Goal: Task Accomplishment & Management: Manage account settings

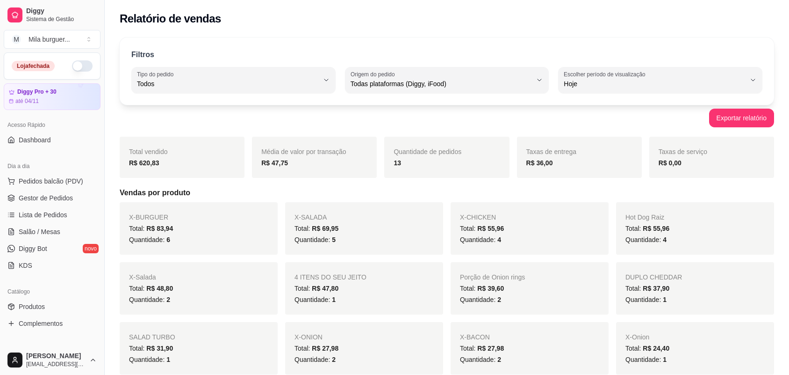
select select "ALL"
select select "0"
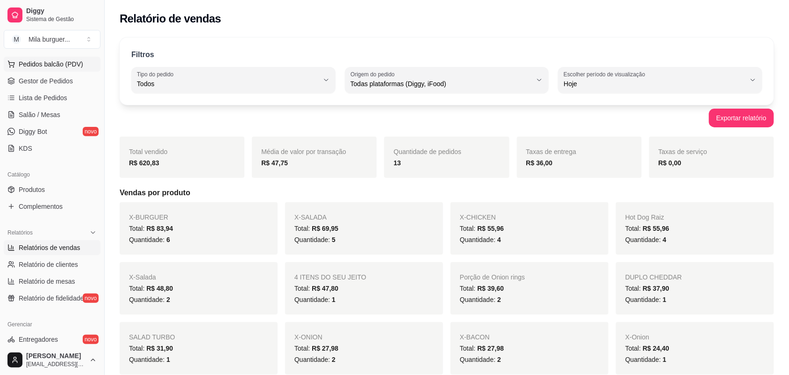
click at [49, 62] on span "Pedidos balcão (PDV)" at bounding box center [51, 63] width 65 height 9
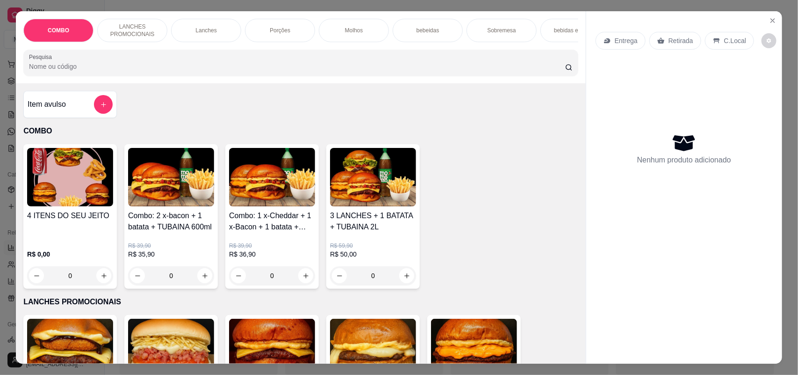
click at [3, 138] on div "COMBO LANCHES PROMOCIONAIS Lanches Porções Molhos bebeidas Sobremesa bebidas em…" at bounding box center [399, 187] width 798 height 375
click at [769, 18] on icon "Close" at bounding box center [772, 20] width 7 height 7
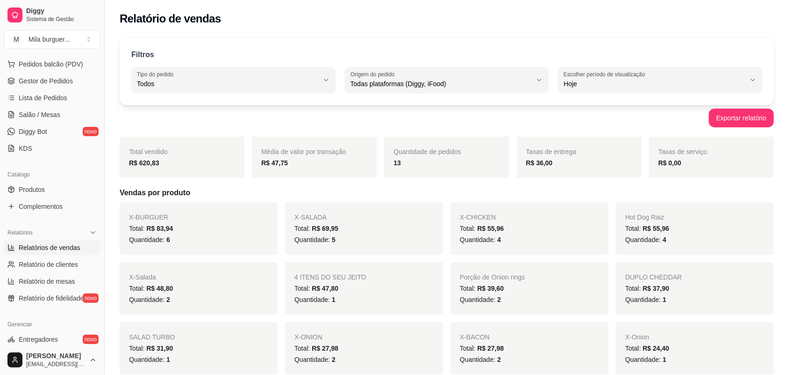
click at [44, 249] on span "Relatórios de vendas" at bounding box center [50, 247] width 62 height 9
click at [59, 82] on span "Gestor de Pedidos" at bounding box center [46, 80] width 54 height 9
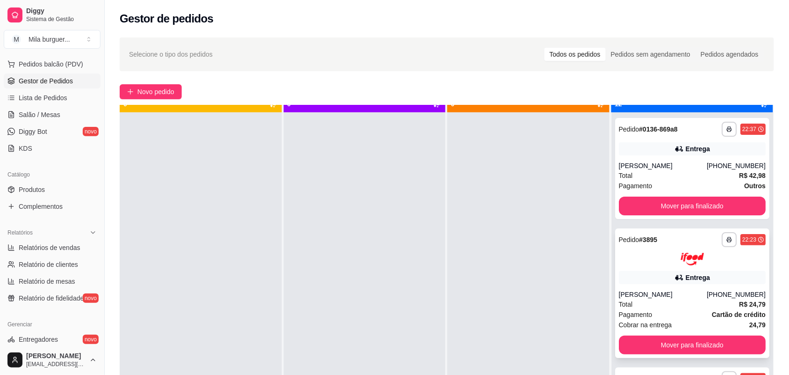
scroll to position [26, 0]
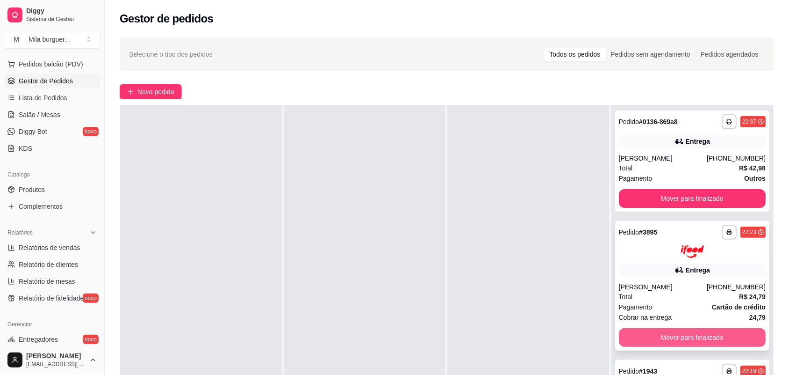
click at [683, 331] on button "Mover para finalizado" at bounding box center [692, 337] width 147 height 19
click at [681, 332] on button "Mover para finalizado" at bounding box center [692, 337] width 147 height 19
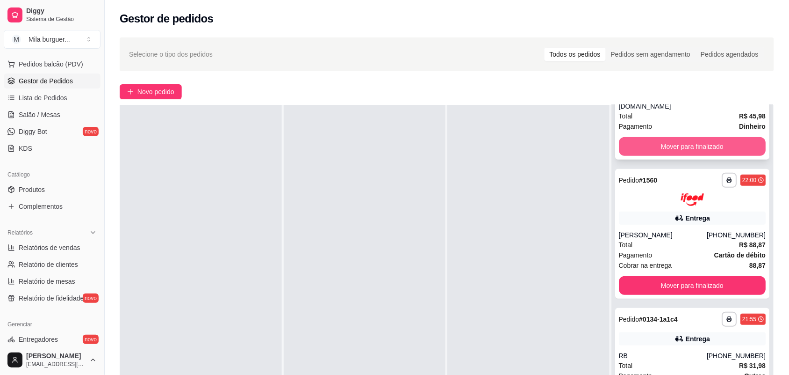
scroll to position [175, 0]
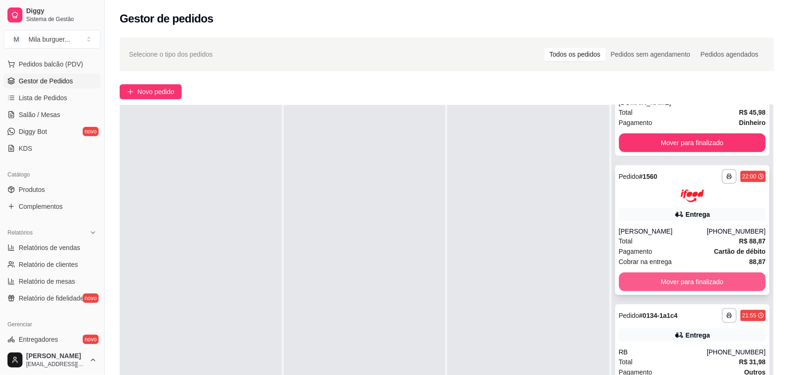
click at [686, 273] on button "Mover para finalizado" at bounding box center [692, 281] width 147 height 19
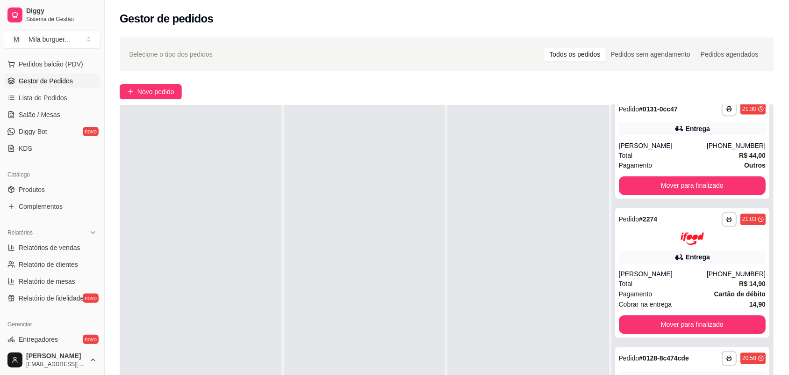
scroll to position [468, 0]
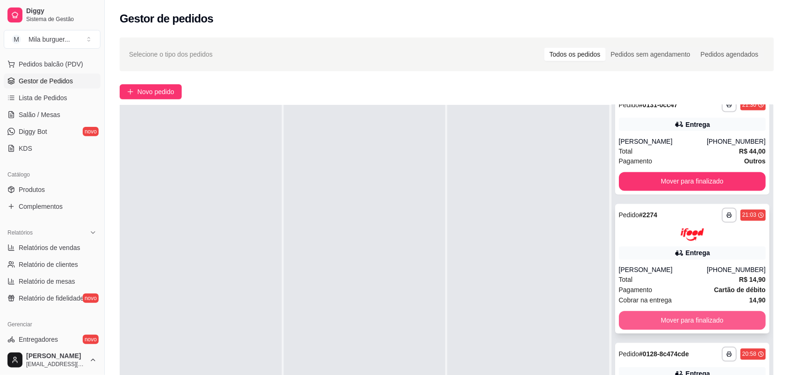
click at [691, 311] on button "Mover para finalizado" at bounding box center [692, 320] width 147 height 19
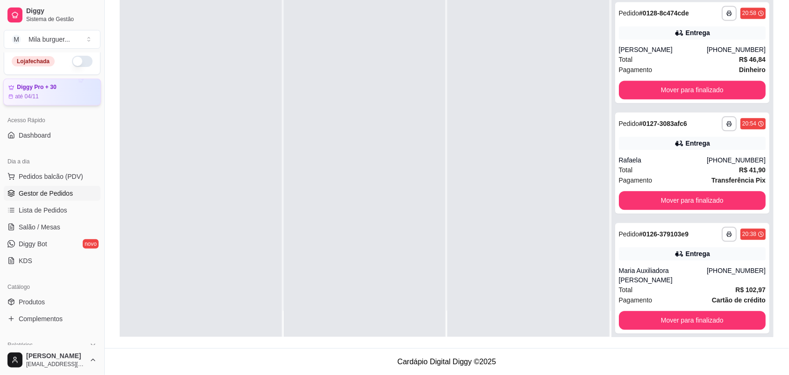
scroll to position [0, 0]
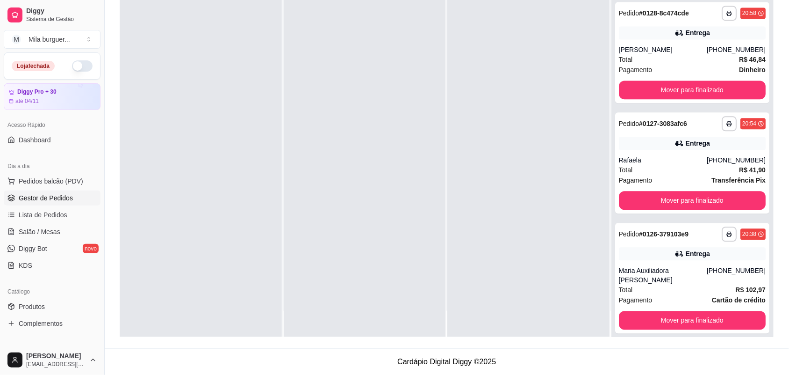
click at [52, 193] on link "Gestor de Pedidos" at bounding box center [52, 197] width 97 height 15
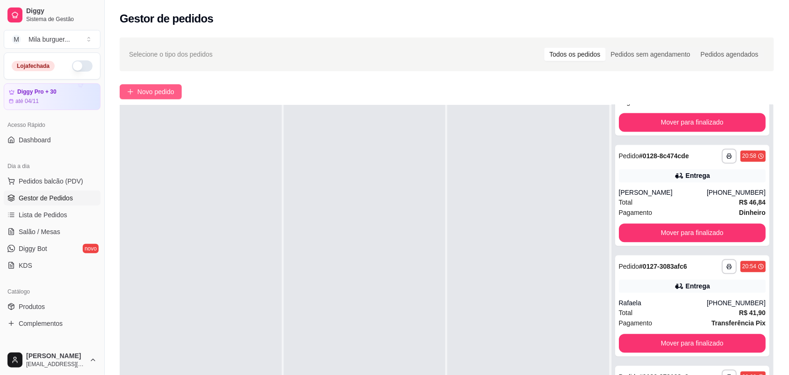
click at [166, 94] on span "Novo pedido" at bounding box center [155, 92] width 37 height 10
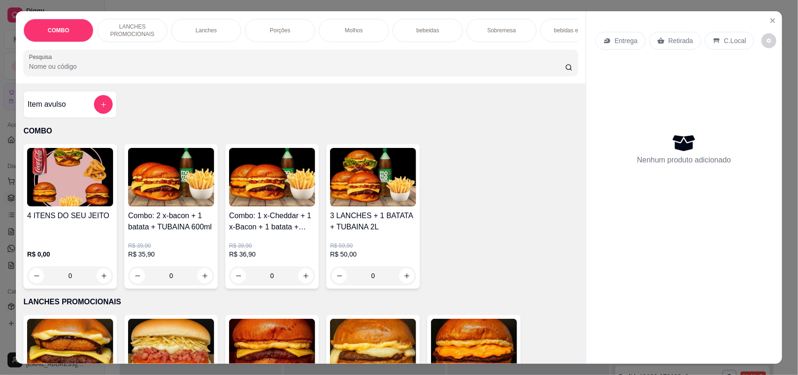
click at [171, 181] on img at bounding box center [171, 177] width 86 height 58
click at [170, 196] on img at bounding box center [171, 177] width 86 height 58
click at [73, 193] on img at bounding box center [70, 177] width 86 height 58
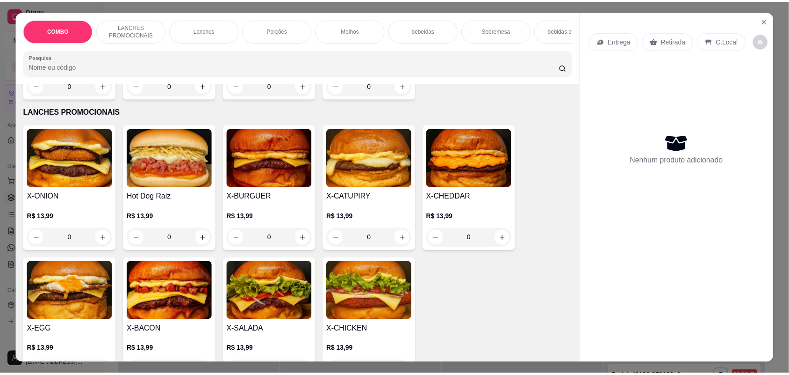
scroll to position [58, 0]
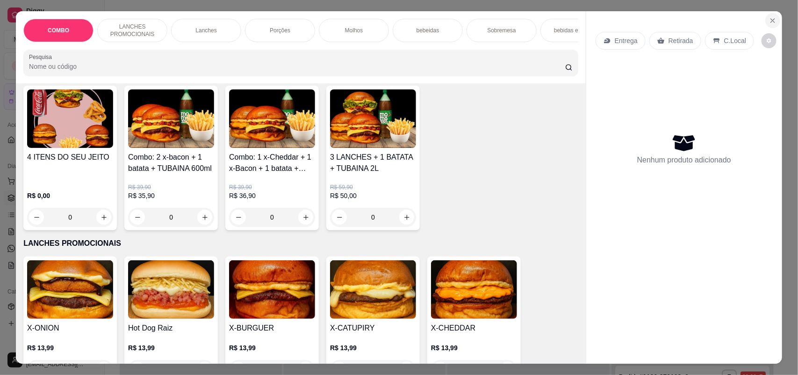
click at [771, 20] on icon "Close" at bounding box center [773, 21] width 4 height 4
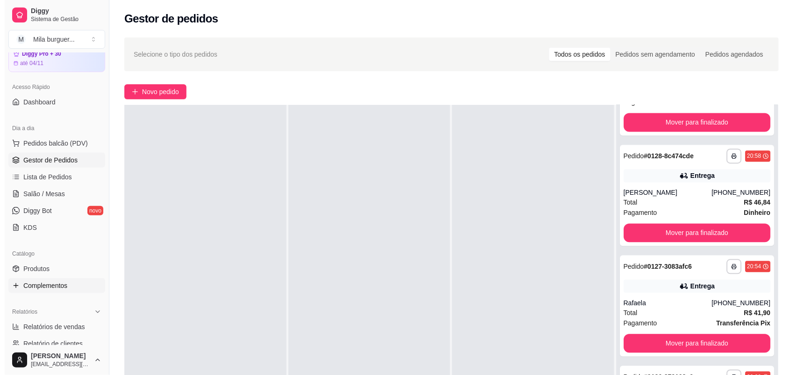
scroll to position [58, 0]
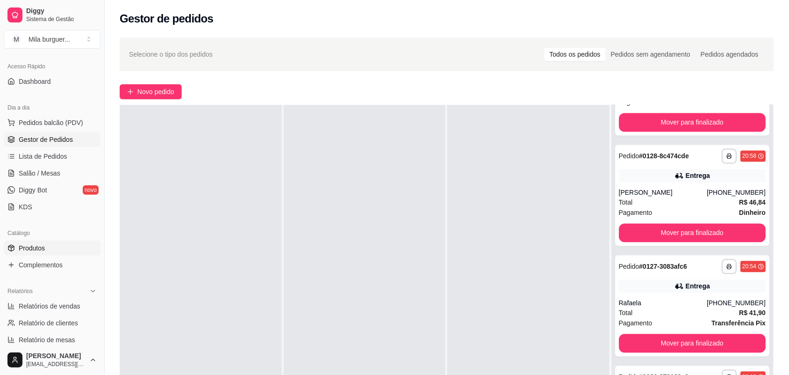
click at [54, 247] on link "Produtos" at bounding box center [52, 247] width 97 height 15
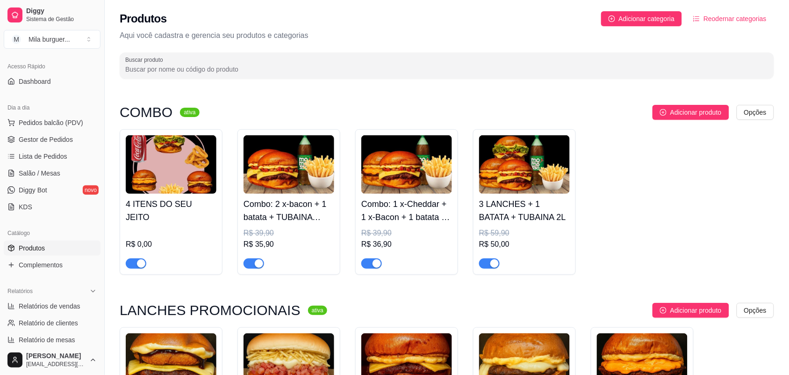
click at [290, 218] on h4 "Combo: 2 x-bacon + 1 batata + TUBAINA 600ml" at bounding box center [289, 210] width 91 height 26
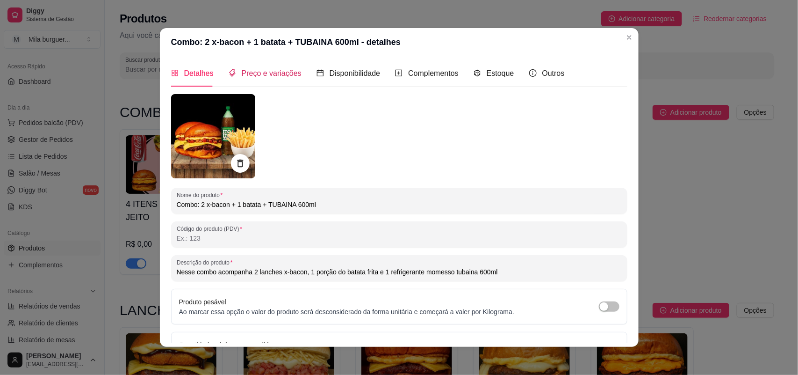
click at [248, 73] on span "Preço e variações" at bounding box center [272, 73] width 60 height 8
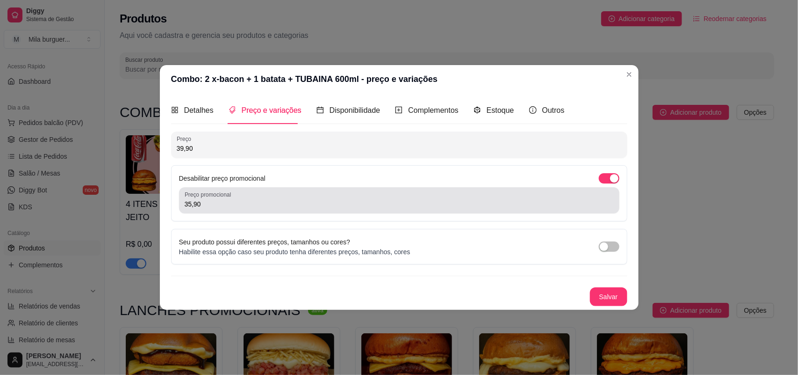
click at [211, 202] on input "35,90" at bounding box center [399, 203] width 429 height 9
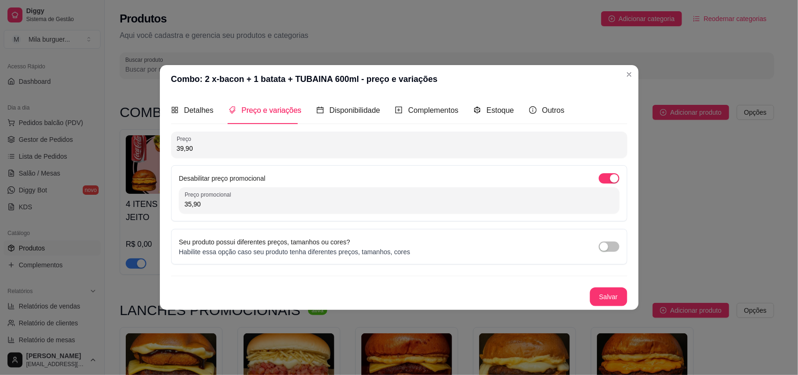
drag, startPoint x: 204, startPoint y: 203, endPoint x: 178, endPoint y: 200, distance: 26.5
click at [178, 200] on div "Desabilitar preço promocional Preço promocional 35,90" at bounding box center [399, 193] width 456 height 56
drag, startPoint x: 192, startPoint y: 145, endPoint x: 164, endPoint y: 151, distance: 28.5
click at [164, 151] on div "Detalhes Preço e variações Disponibilidade Complementos Estoque Outros Nome do …" at bounding box center [399, 201] width 479 height 216
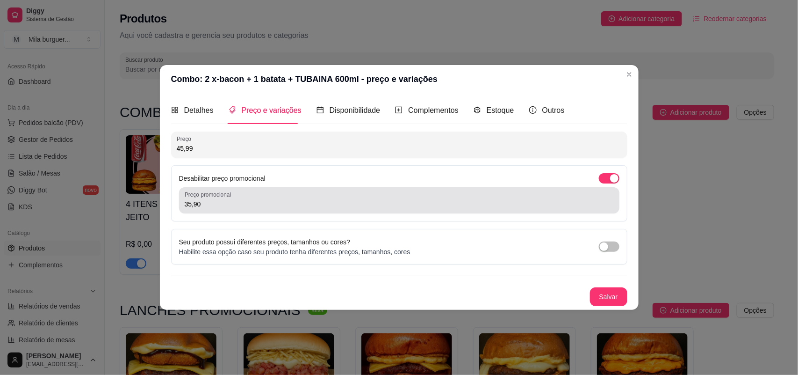
type input "45,99"
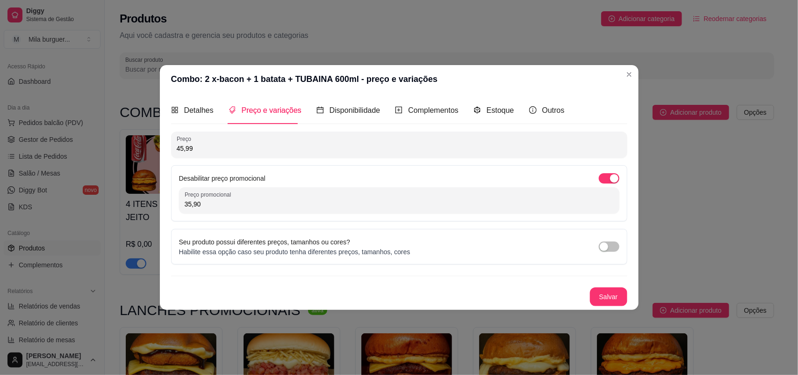
drag, startPoint x: 207, startPoint y: 203, endPoint x: 175, endPoint y: 207, distance: 32.0
click at [175, 207] on div "Desabilitar preço promocional Preço promocional 35,90" at bounding box center [399, 193] width 456 height 56
type input "41,99"
click at [600, 293] on button "Salvar" at bounding box center [608, 296] width 37 height 19
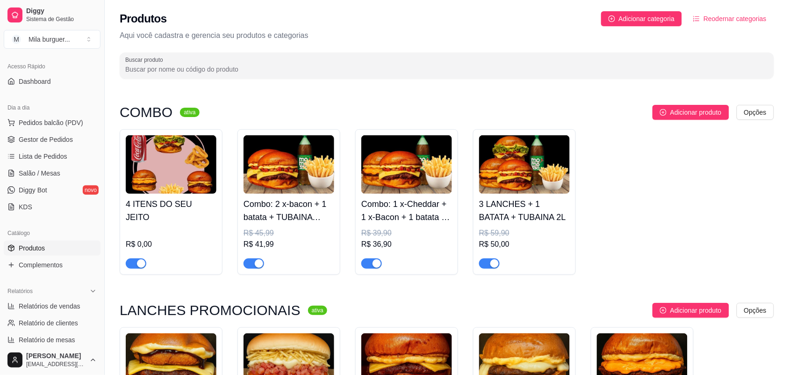
click at [383, 243] on div "R$ 36,90" at bounding box center [406, 243] width 91 height 11
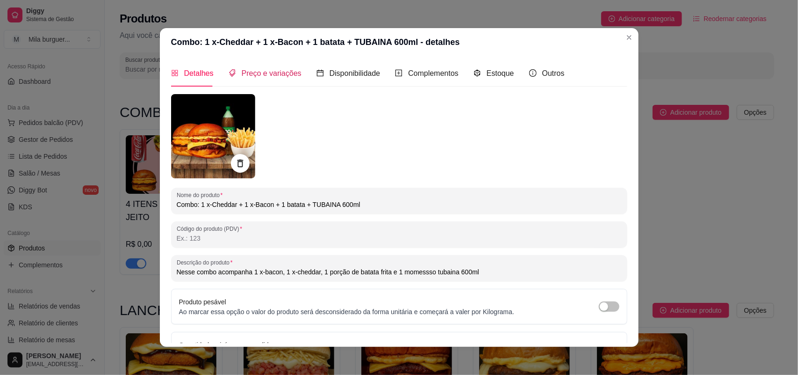
click at [246, 75] on span "Preço e variações" at bounding box center [272, 73] width 60 height 8
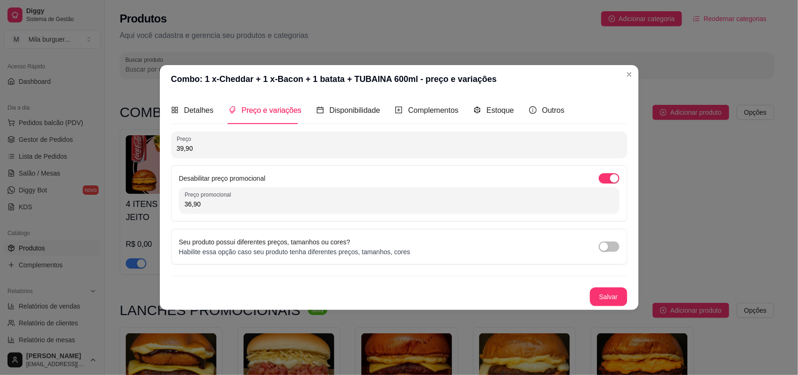
drag, startPoint x: 196, startPoint y: 148, endPoint x: 148, endPoint y: 154, distance: 49.1
click at [148, 154] on div "Combo: 1 x-Cheddar + 1 x-Bacon + 1 batata + TUBAINA 600ml - preço e variações D…" at bounding box center [399, 187] width 798 height 375
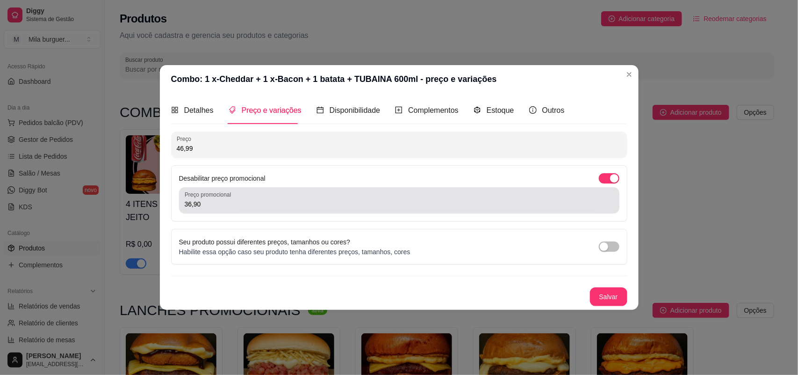
type input "46,99"
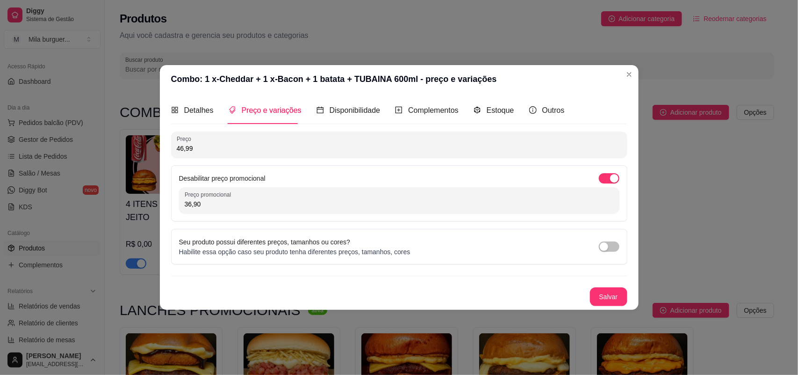
click at [195, 206] on input "36,90" at bounding box center [399, 203] width 429 height 9
drag, startPoint x: 201, startPoint y: 204, endPoint x: 181, endPoint y: 202, distance: 19.7
click at [181, 202] on div "Preço promocional 36,90" at bounding box center [399, 200] width 440 height 26
type input "42,99"
click at [612, 293] on button "Salvar" at bounding box center [608, 296] width 37 height 19
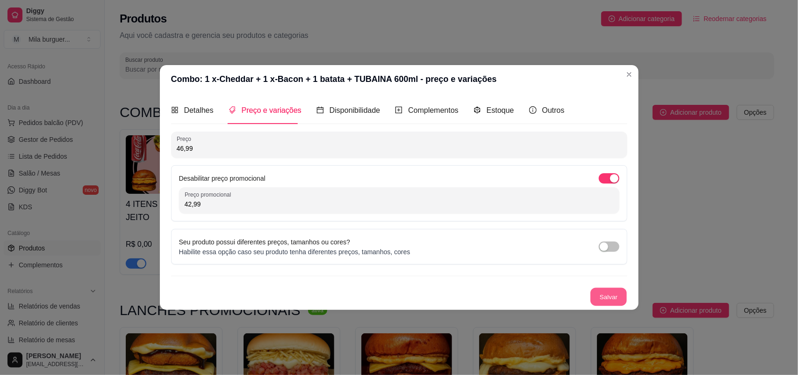
click at [599, 295] on button "Salvar" at bounding box center [609, 296] width 36 height 18
click at [601, 296] on button "Salvar" at bounding box center [608, 296] width 37 height 19
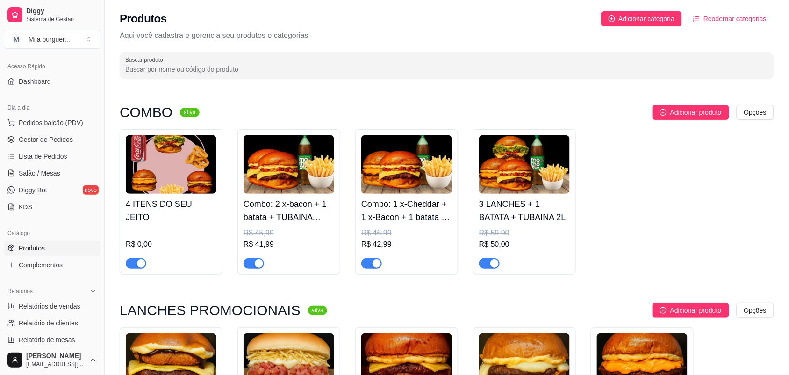
click at [504, 226] on div "3 LANCHES + 1 BATATA + TUBAINA 2L R$ 59,90 R$ 50,00" at bounding box center [524, 231] width 91 height 75
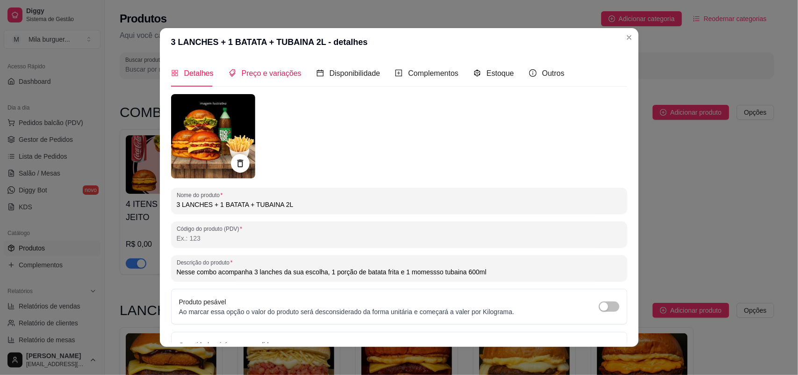
click at [265, 75] on span "Preço e variações" at bounding box center [272, 73] width 60 height 8
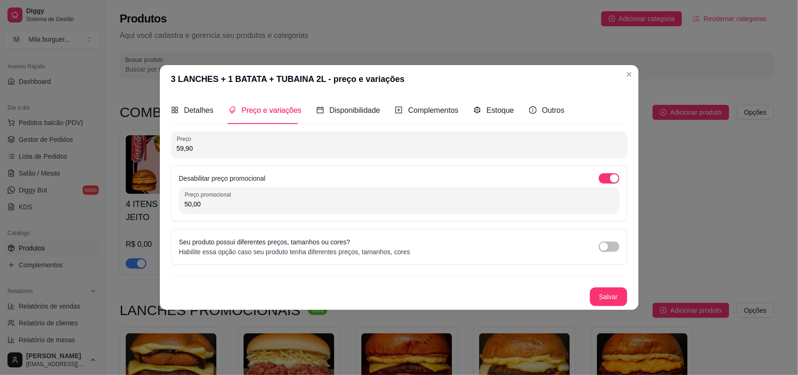
drag, startPoint x: 209, startPoint y: 200, endPoint x: 163, endPoint y: 204, distance: 46.5
click at [163, 204] on div "Detalhes Preço e variações Disponibilidade Complementos Estoque Outros Nome do …" at bounding box center [399, 201] width 479 height 216
drag, startPoint x: 192, startPoint y: 147, endPoint x: 169, endPoint y: 149, distance: 23.0
click at [169, 149] on div "Detalhes Preço e variações Disponibilidade Complementos Estoque Outros Nome do …" at bounding box center [399, 201] width 479 height 216
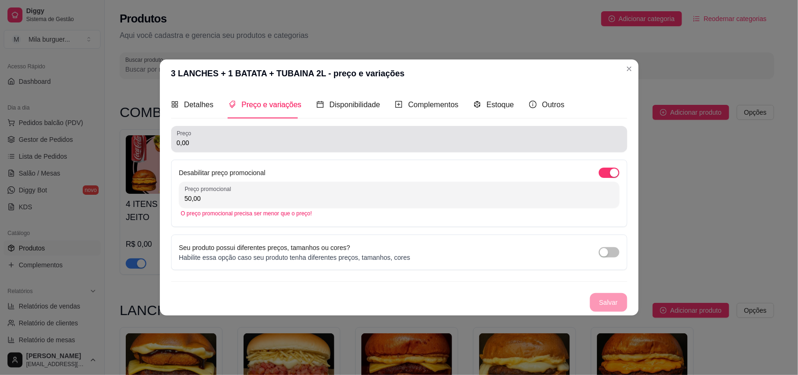
drag, startPoint x: 208, startPoint y: 134, endPoint x: 176, endPoint y: 143, distance: 33.0
click at [177, 143] on div "0,00" at bounding box center [399, 139] width 445 height 19
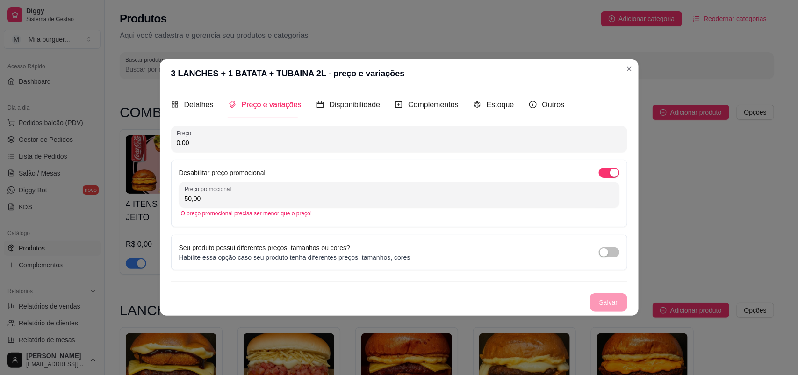
drag, startPoint x: 193, startPoint y: 143, endPoint x: 169, endPoint y: 143, distance: 24.3
click at [169, 143] on div "Detalhes Preço e variações Disponibilidade Complementos Estoque Outros Nome do …" at bounding box center [399, 200] width 479 height 227
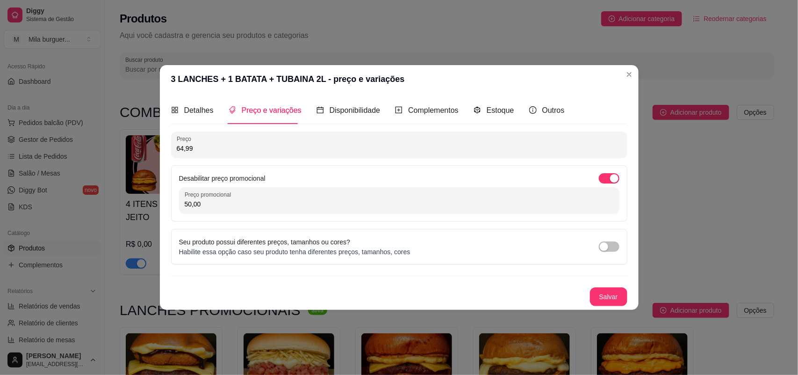
type input "64,99"
drag, startPoint x: 199, startPoint y: 202, endPoint x: 187, endPoint y: 204, distance: 12.3
click at [187, 204] on input "50,00" at bounding box center [399, 203] width 429 height 9
type input "58,99"
click at [614, 297] on button "Salvar" at bounding box center [608, 296] width 37 height 19
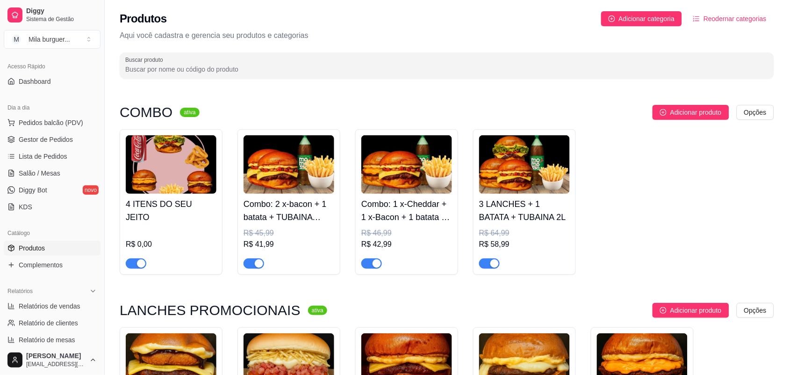
click at [140, 266] on div "button" at bounding box center [141, 263] width 8 height 8
click at [150, 247] on div "R$ 0,00" at bounding box center [171, 243] width 91 height 11
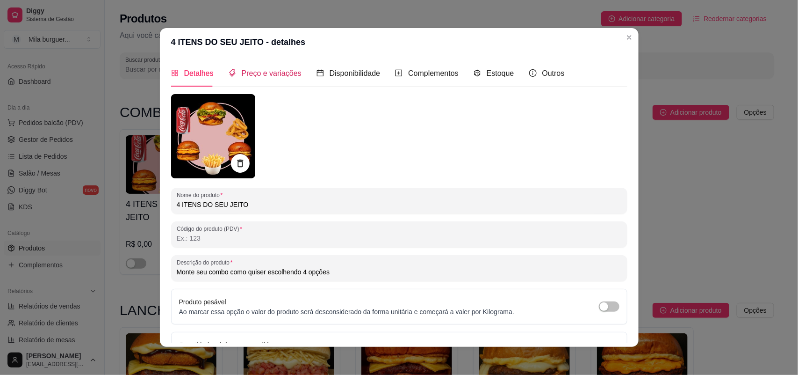
click at [283, 76] on span "Preço e variações" at bounding box center [272, 73] width 60 height 8
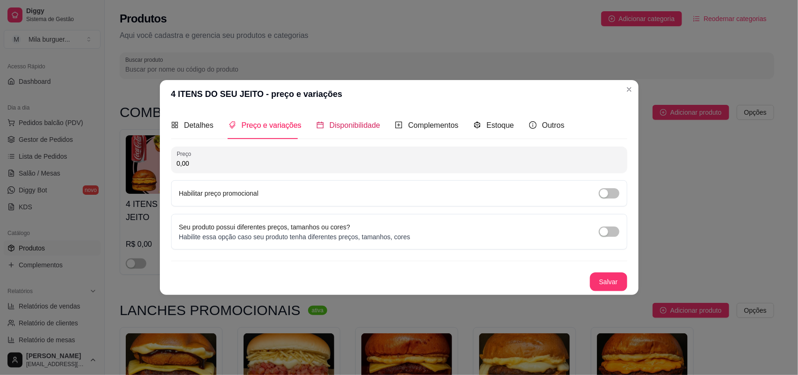
click at [377, 124] on span "Disponibilidade" at bounding box center [355, 125] width 51 height 8
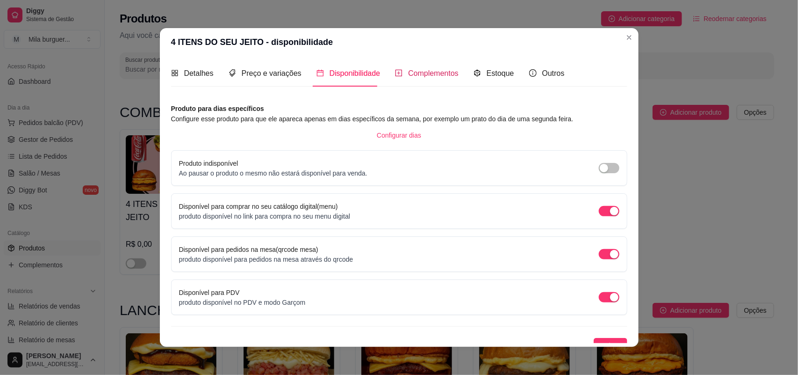
click at [428, 73] on span "Complementos" at bounding box center [433, 73] width 51 height 8
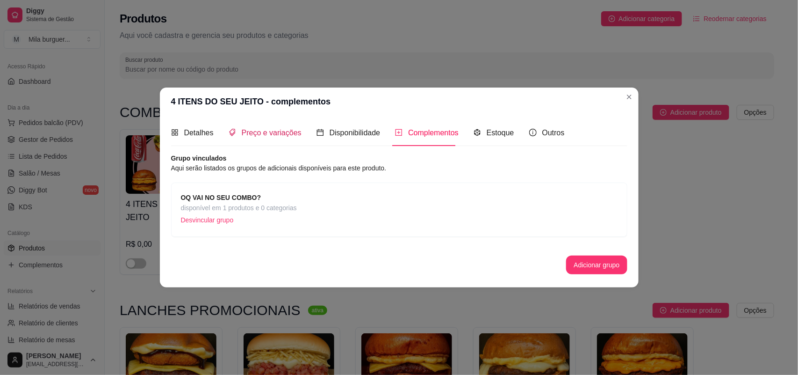
click at [274, 129] on span "Preço e variações" at bounding box center [272, 133] width 60 height 8
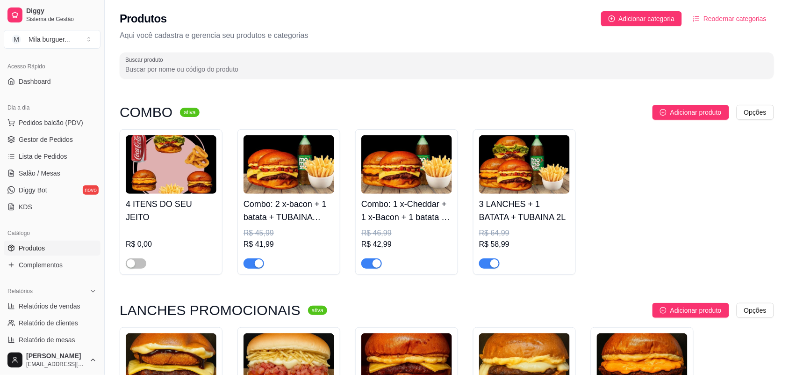
click at [167, 202] on h4 "4 ITENS DO SEU JEITO" at bounding box center [171, 210] width 91 height 26
click at [131, 262] on div "button" at bounding box center [131, 263] width 8 height 8
click at [169, 204] on h4 "4 ITENS DO SEU JEITO" at bounding box center [171, 210] width 91 height 26
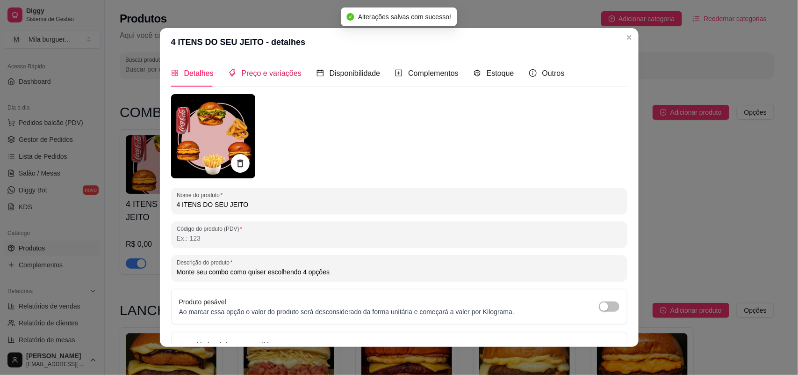
click at [262, 71] on span "Preço e variações" at bounding box center [272, 73] width 60 height 8
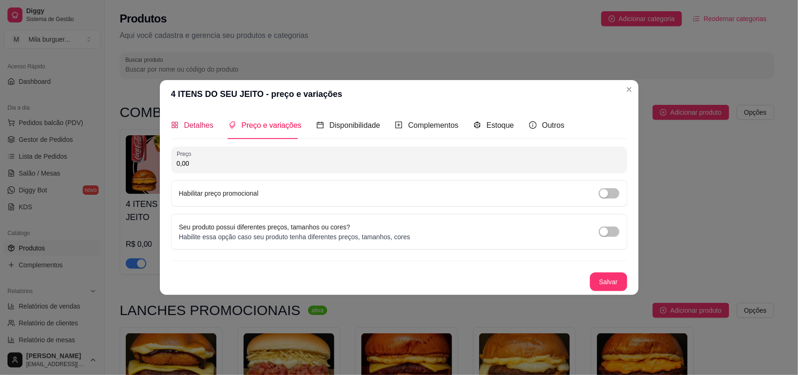
click at [204, 131] on div "Detalhes" at bounding box center [192, 125] width 43 height 12
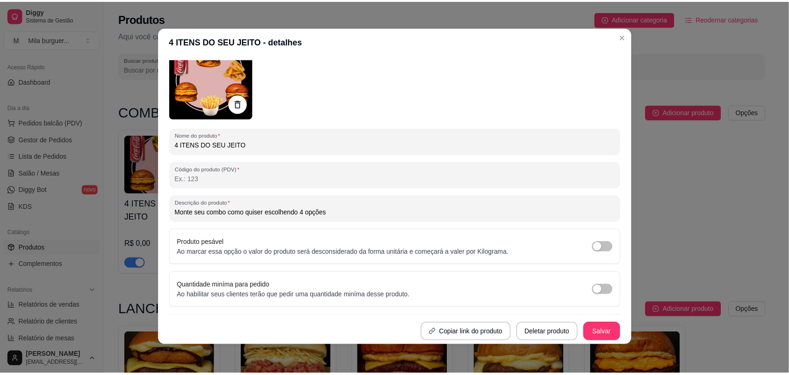
scroll to position [1, 0]
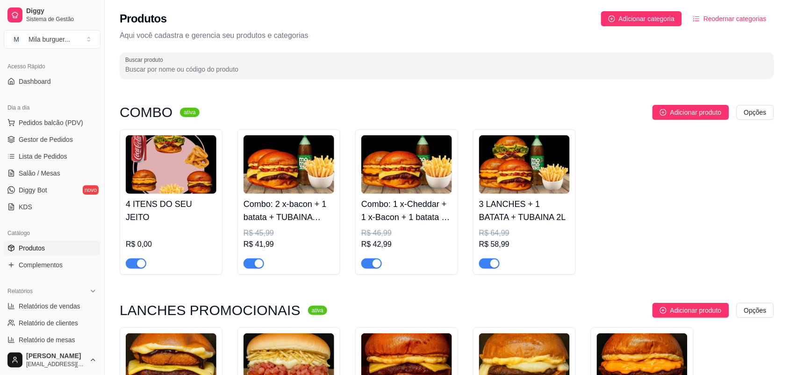
click at [142, 260] on div "button" at bounding box center [141, 263] width 8 height 8
click at [79, 141] on link "Gestor de Pedidos" at bounding box center [52, 139] width 97 height 15
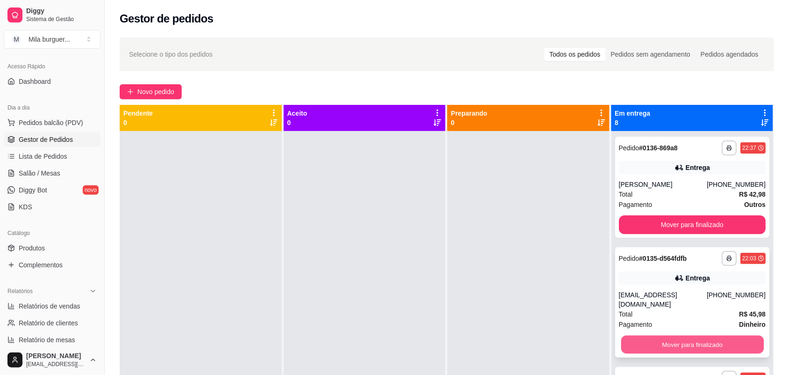
click at [664, 335] on button "Mover para finalizado" at bounding box center [692, 344] width 143 height 18
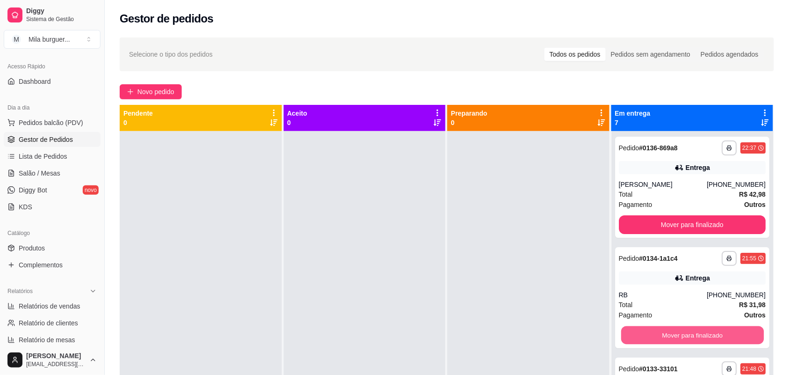
click at [664, 333] on button "Mover para finalizado" at bounding box center [692, 335] width 143 height 18
click at [658, 333] on button "Mover para finalizado" at bounding box center [692, 334] width 147 height 19
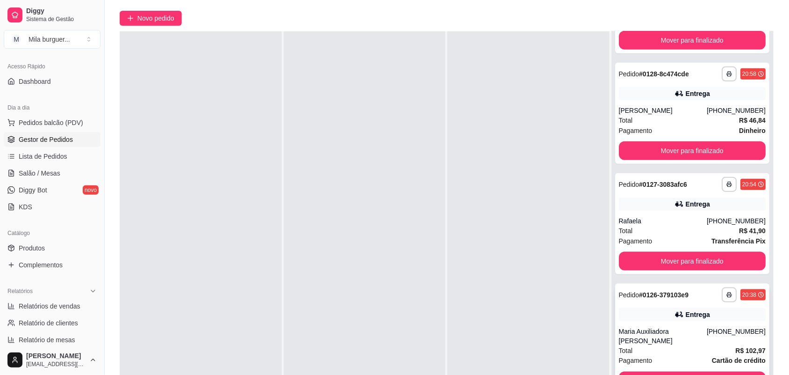
scroll to position [143, 0]
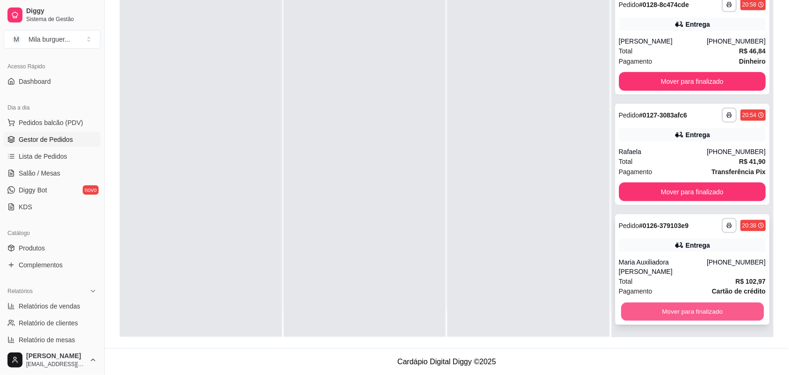
click at [651, 312] on button "Mover para finalizado" at bounding box center [692, 312] width 143 height 18
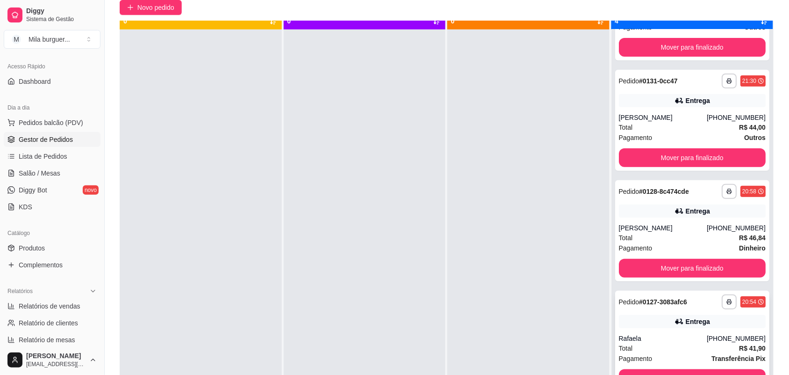
scroll to position [26, 0]
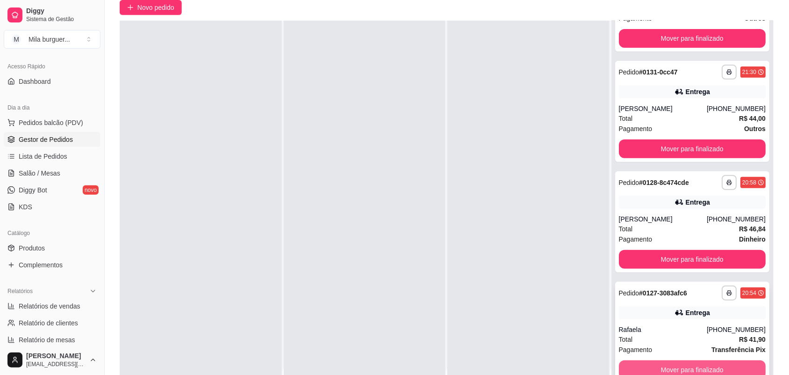
click at [676, 365] on button "Mover para finalizado" at bounding box center [692, 369] width 147 height 19
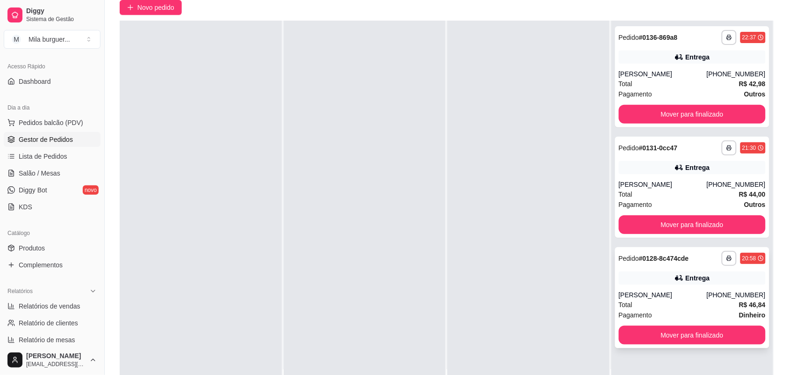
scroll to position [0, 0]
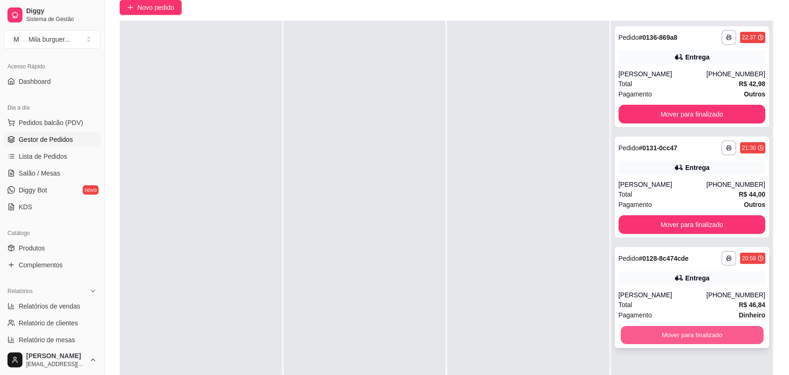
click at [671, 333] on button "Mover para finalizado" at bounding box center [692, 335] width 143 height 18
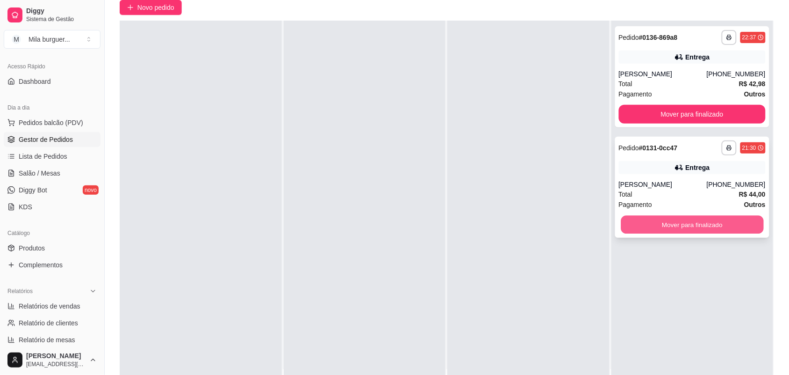
click at [652, 218] on button "Mover para finalizado" at bounding box center [692, 225] width 143 height 18
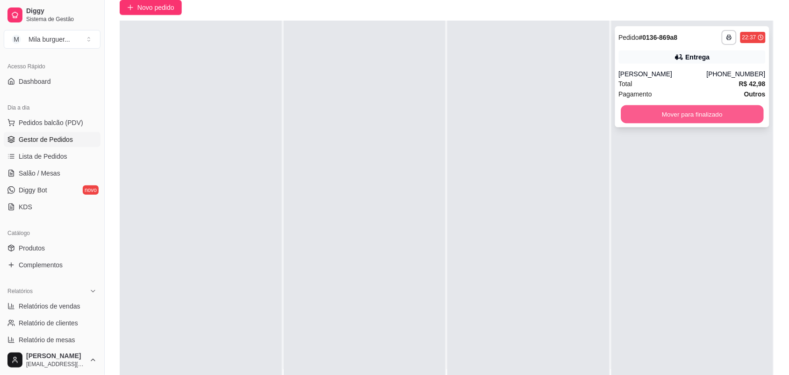
click at [649, 106] on button "Mover para finalizado" at bounding box center [692, 114] width 143 height 18
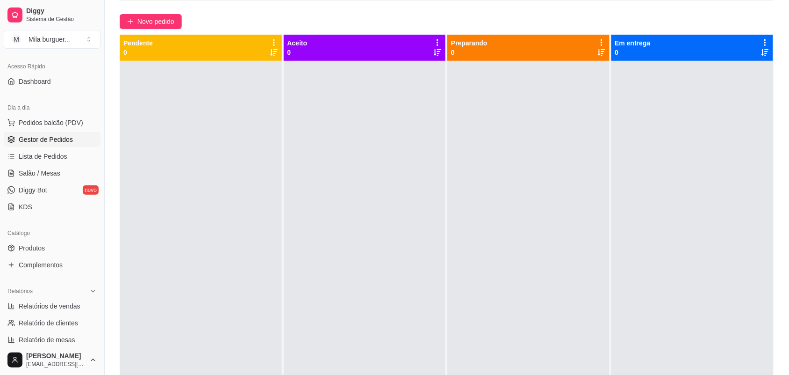
scroll to position [26, 0]
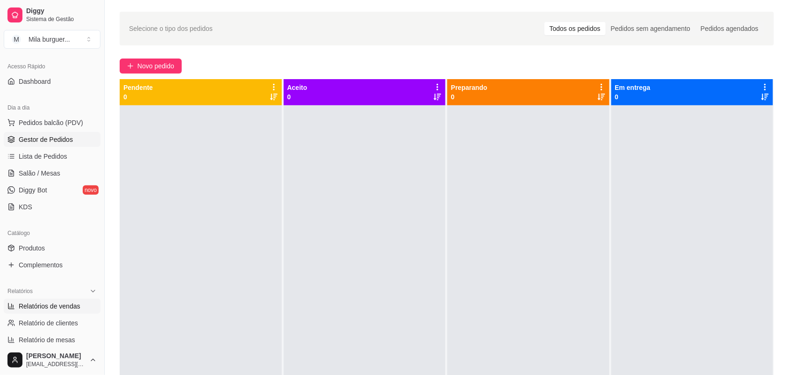
click at [45, 309] on span "Relatórios de vendas" at bounding box center [50, 305] width 62 height 9
select select "ALL"
select select "0"
